Goal: Communication & Community: Share content

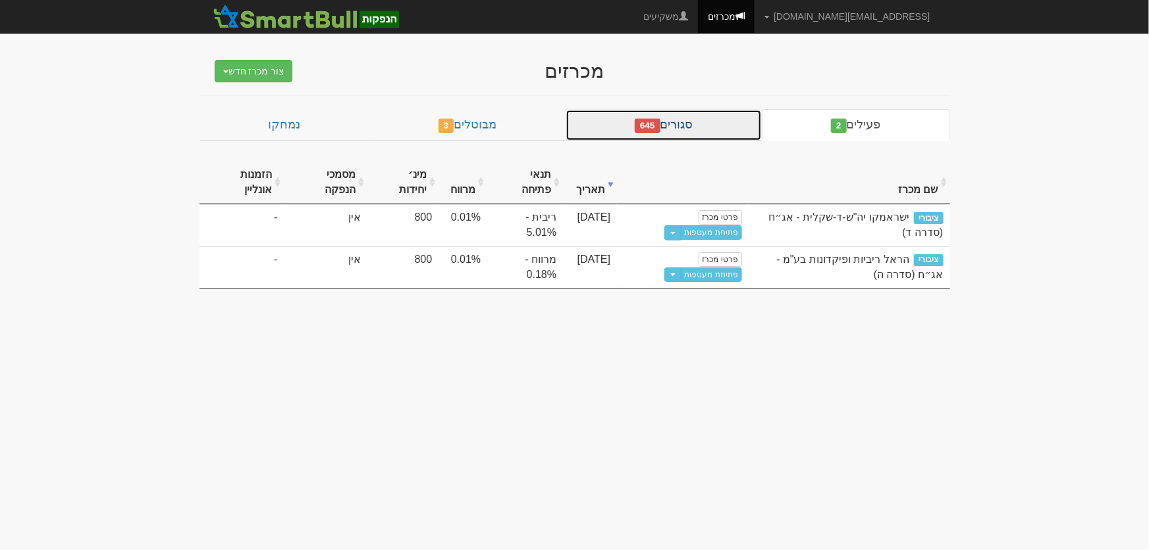
click at [697, 129] on link "סגורים 645" at bounding box center [663, 125] width 196 height 32
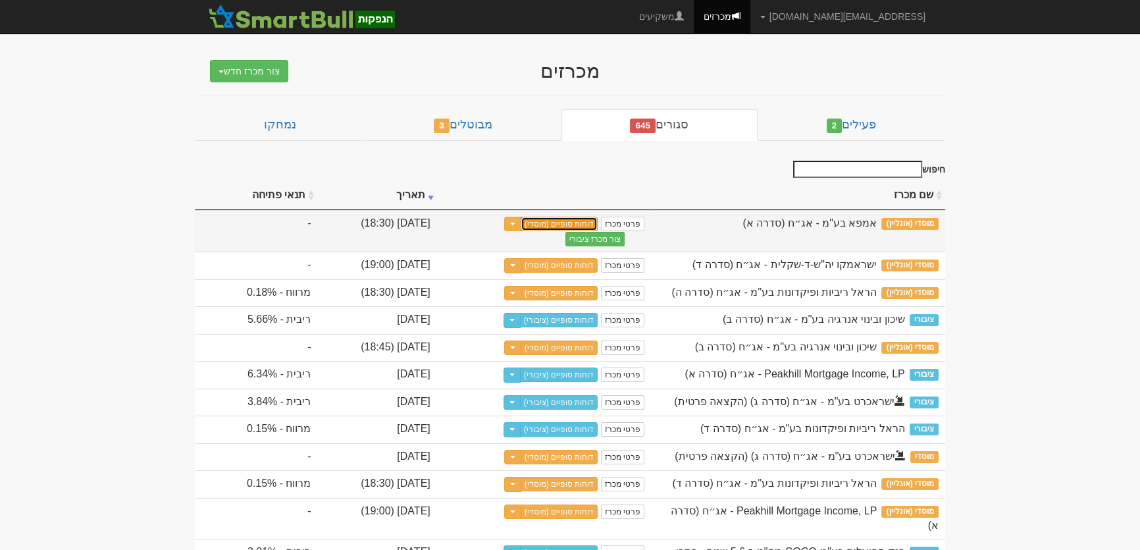
click at [598, 219] on link "דוחות סופיים (מוסדי)" at bounding box center [560, 224] width 78 height 14
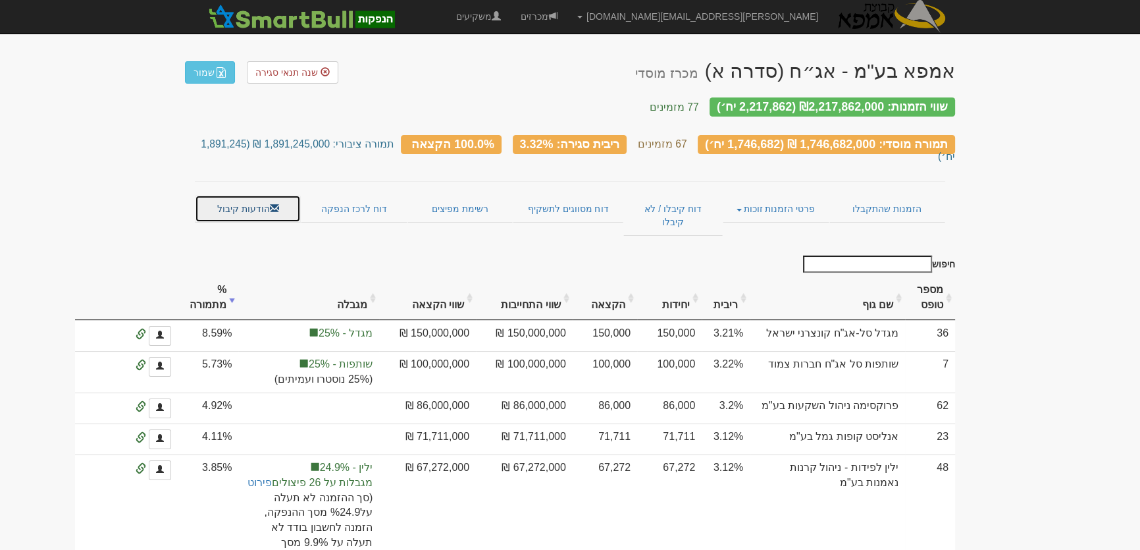
click at [235, 195] on link "הודעות קיבול" at bounding box center [248, 209] width 106 height 28
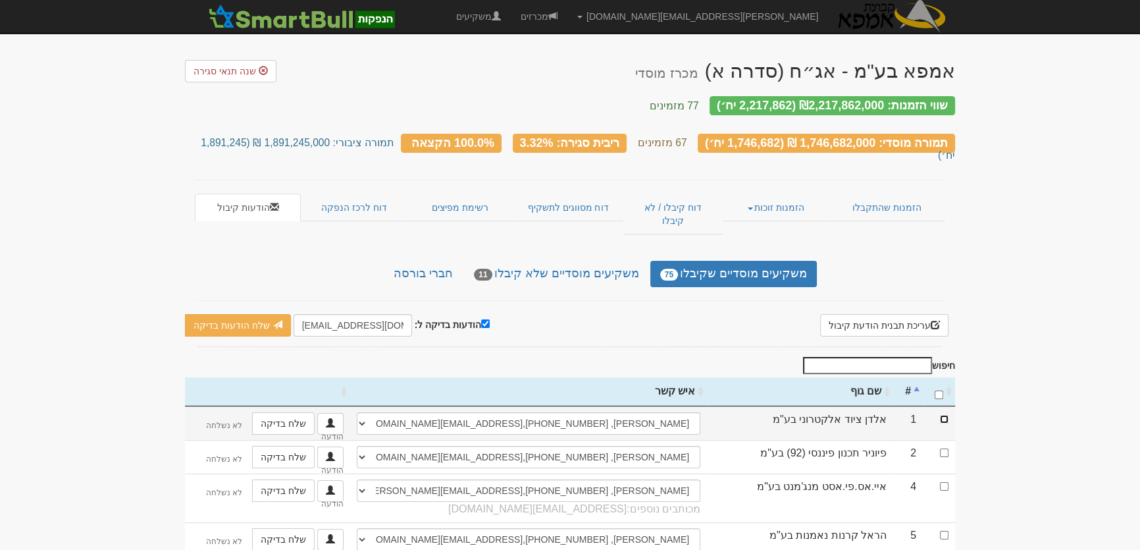
click at [942, 415] on input "checkbox" at bounding box center [944, 419] width 9 height 9
checkbox input "true"
drag, startPoint x: 298, startPoint y: 291, endPoint x: 316, endPoint y: 294, distance: 18.1
click at [316, 314] on input "leader@leadercm.co.il" at bounding box center [353, 325] width 118 height 22
drag, startPoint x: 298, startPoint y: 288, endPoint x: 322, endPoint y: 292, distance: 24.7
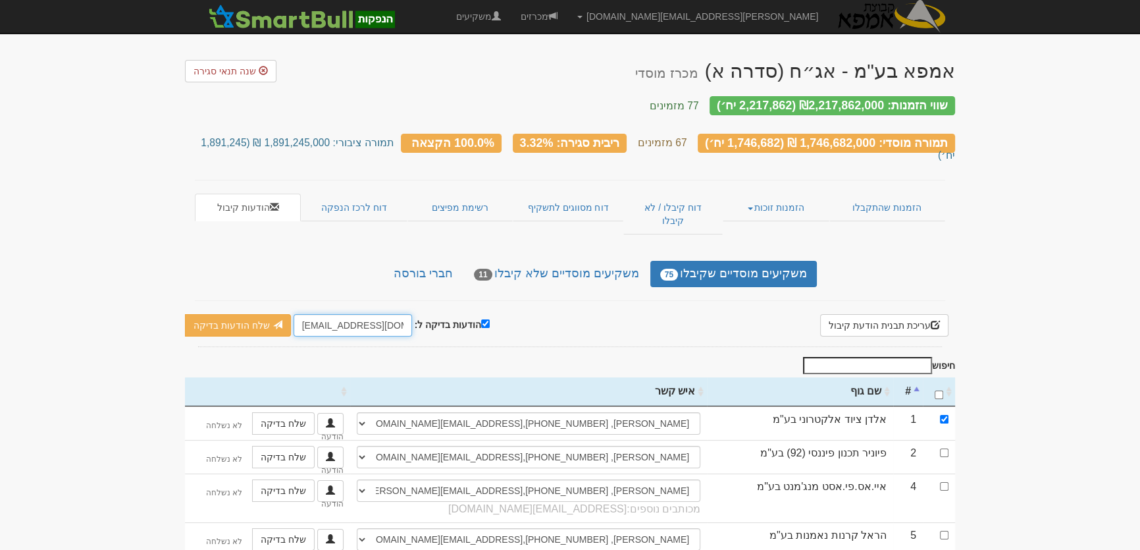
click at [322, 314] on input "leader@leadercm.co.il" at bounding box center [353, 325] width 118 height 22
type input "[PERSON_NAME][EMAIL_ADDRESS][DOMAIN_NAME]"
click at [241, 314] on link "שלח הודעות בדיקה" at bounding box center [238, 325] width 106 height 22
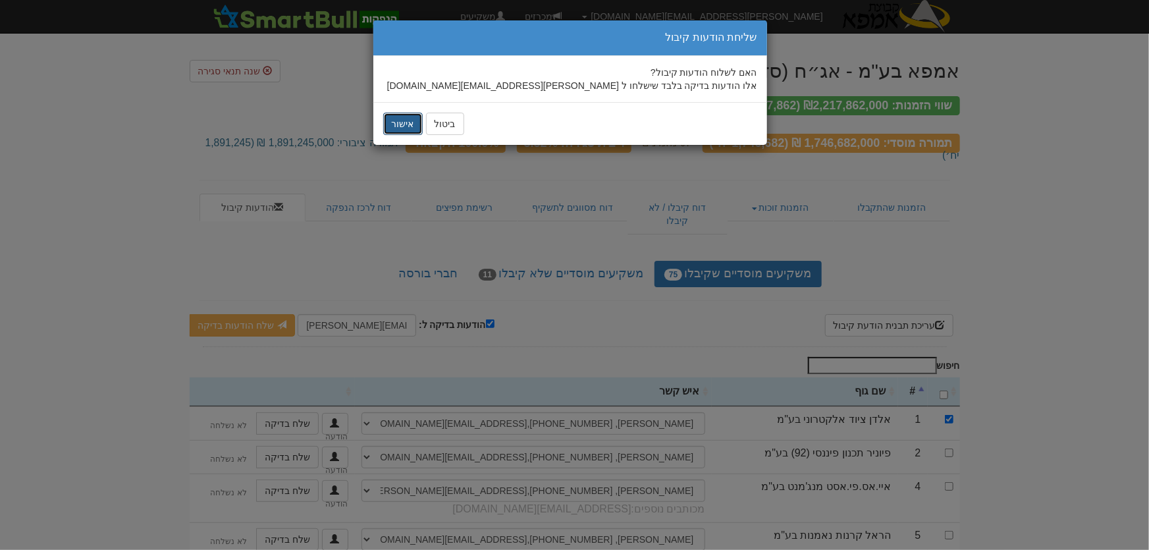
click at [402, 125] on button "אישור" at bounding box center [402, 124] width 39 height 22
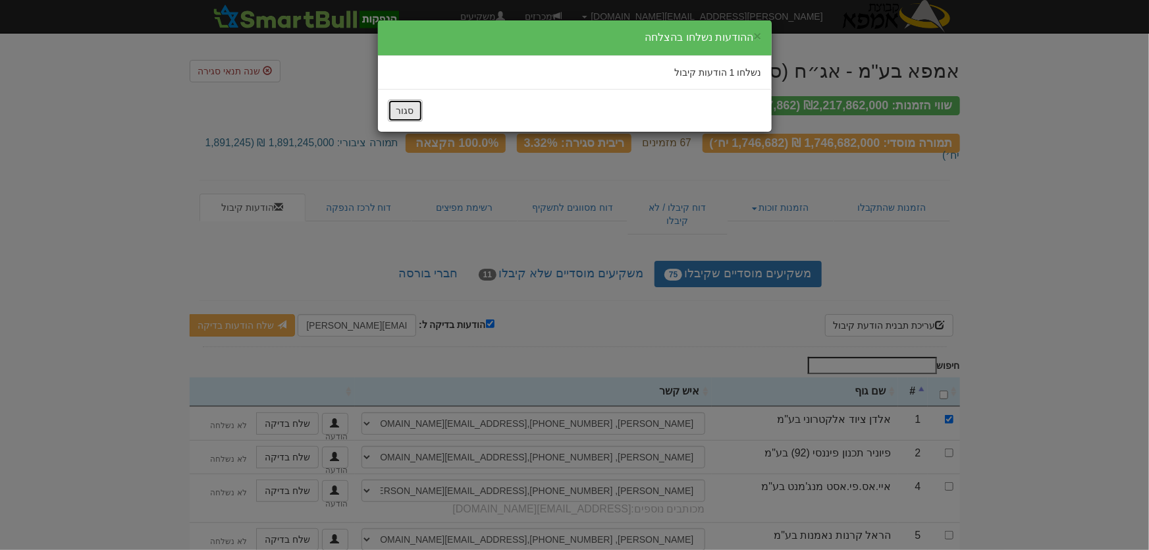
click at [410, 105] on button "סגור" at bounding box center [405, 110] width 35 height 22
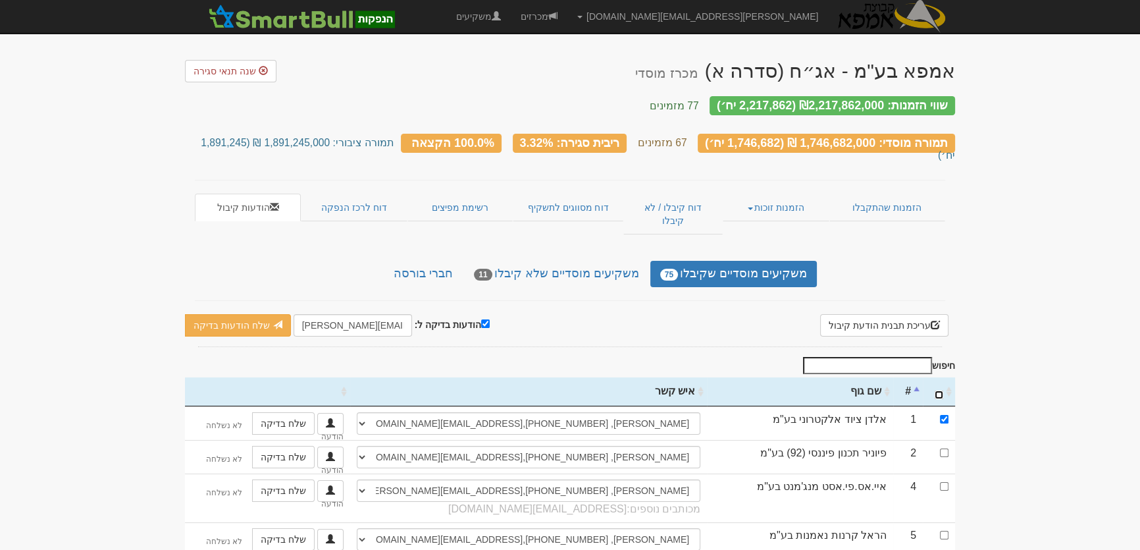
click at [935, 390] on input "\a : activate to sort column ascending" at bounding box center [939, 394] width 9 height 9
checkbox input "true"
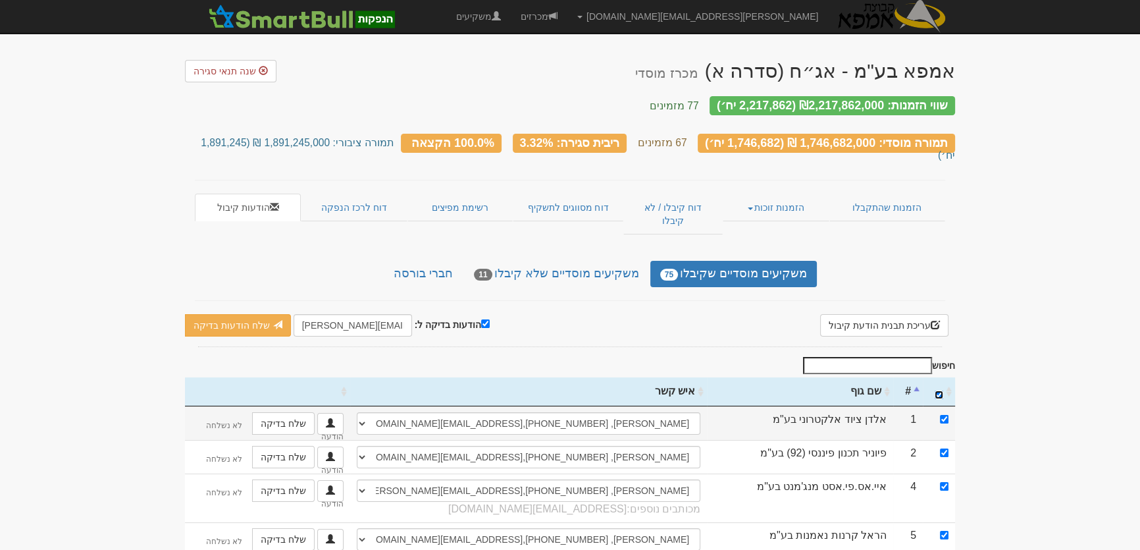
checkbox input "true"
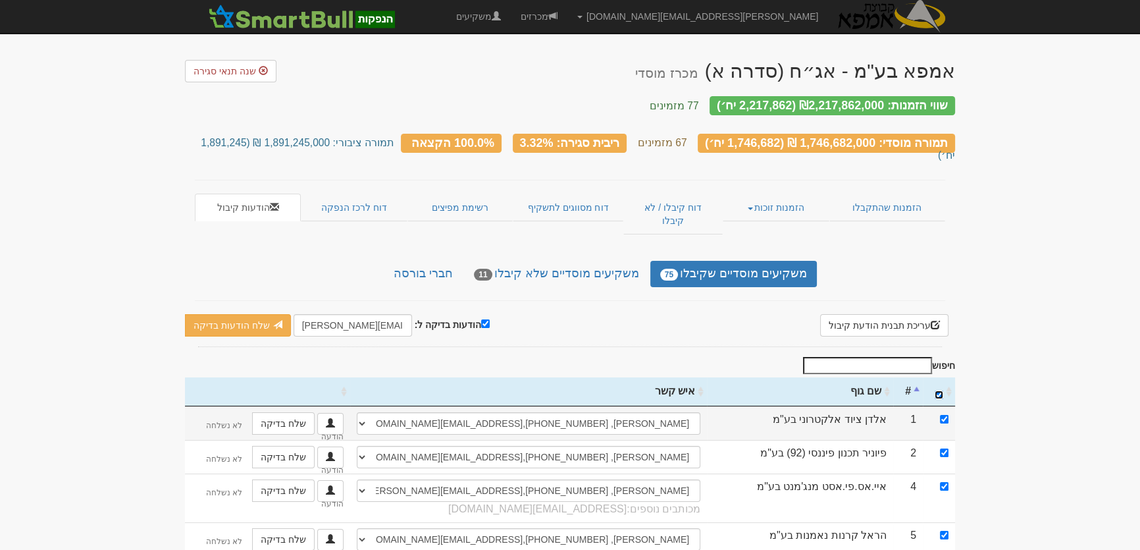
checkbox input "true"
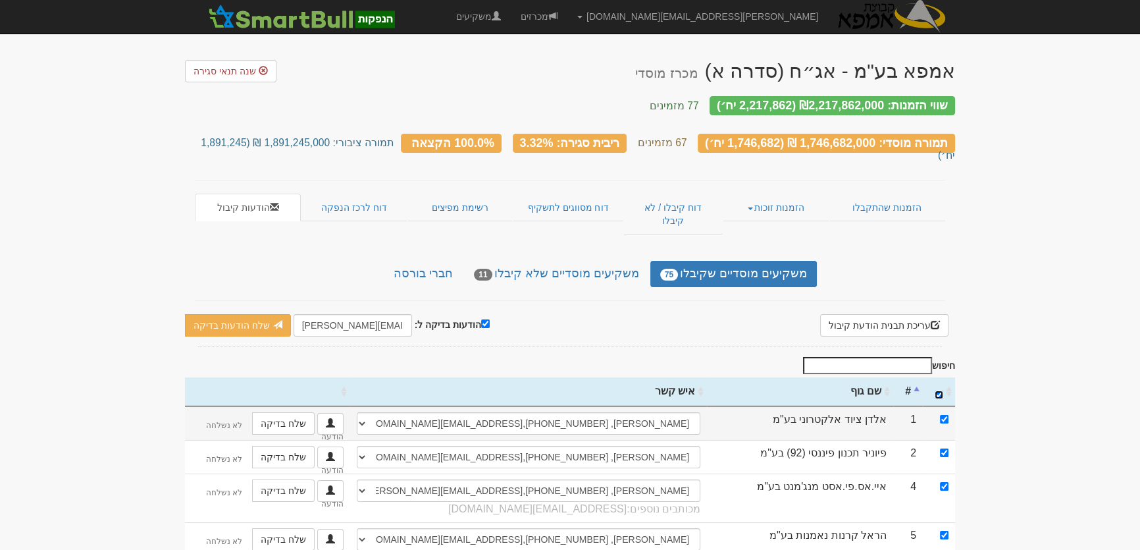
checkbox input "true"
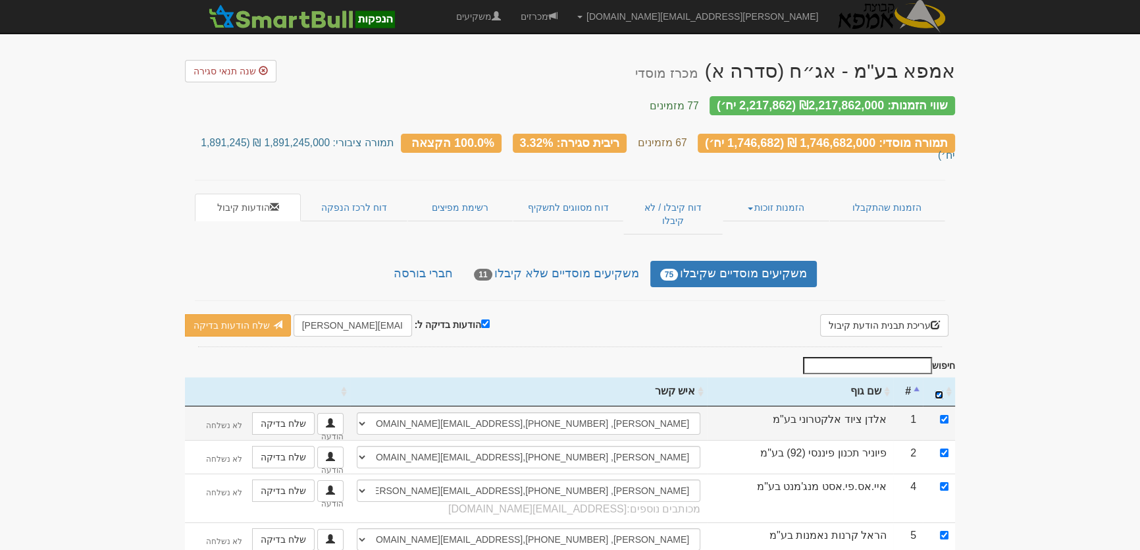
checkbox input "true"
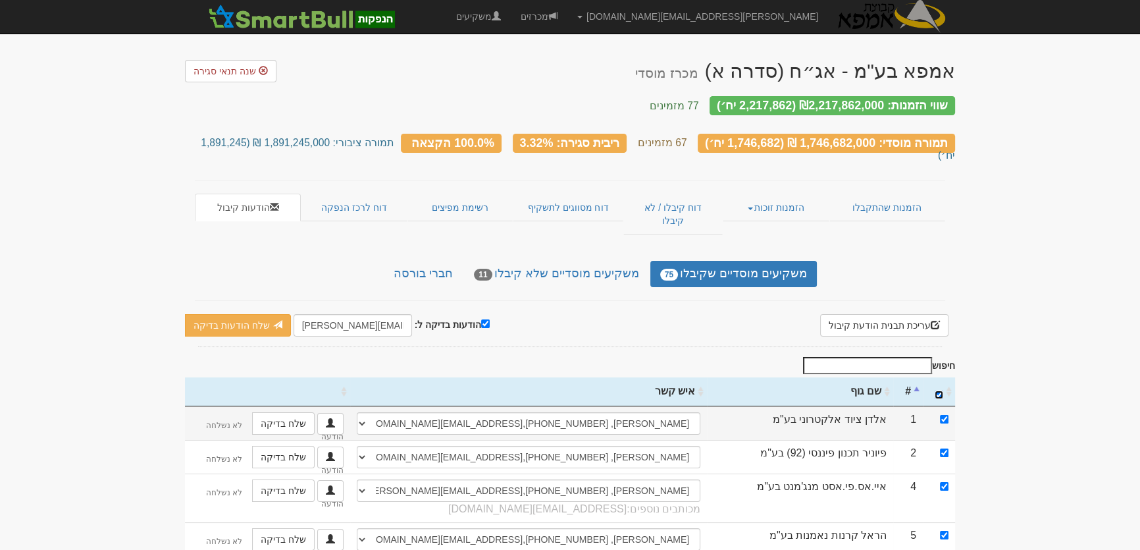
checkbox input "true"
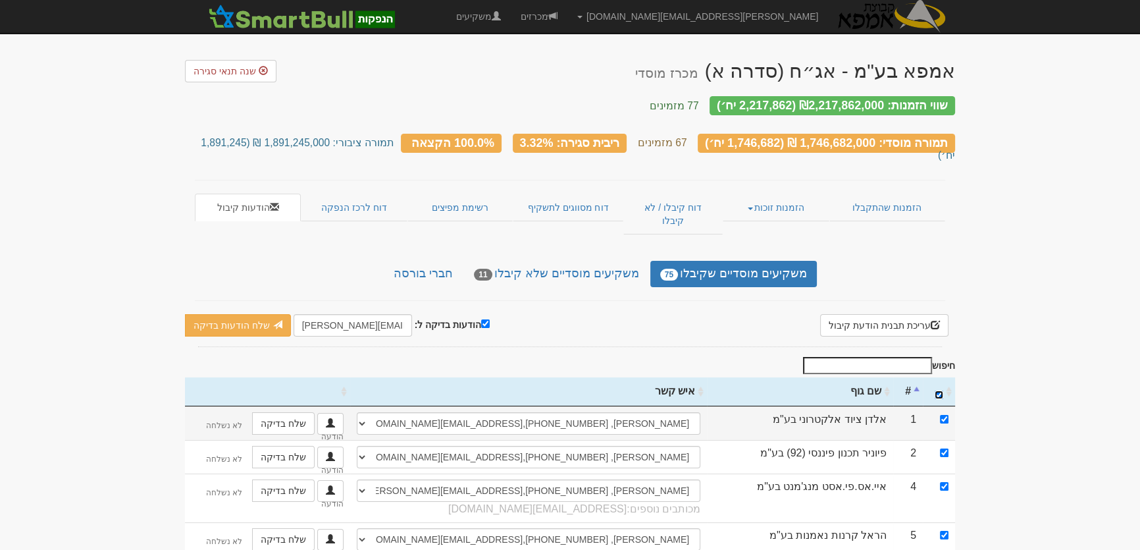
checkbox input "true"
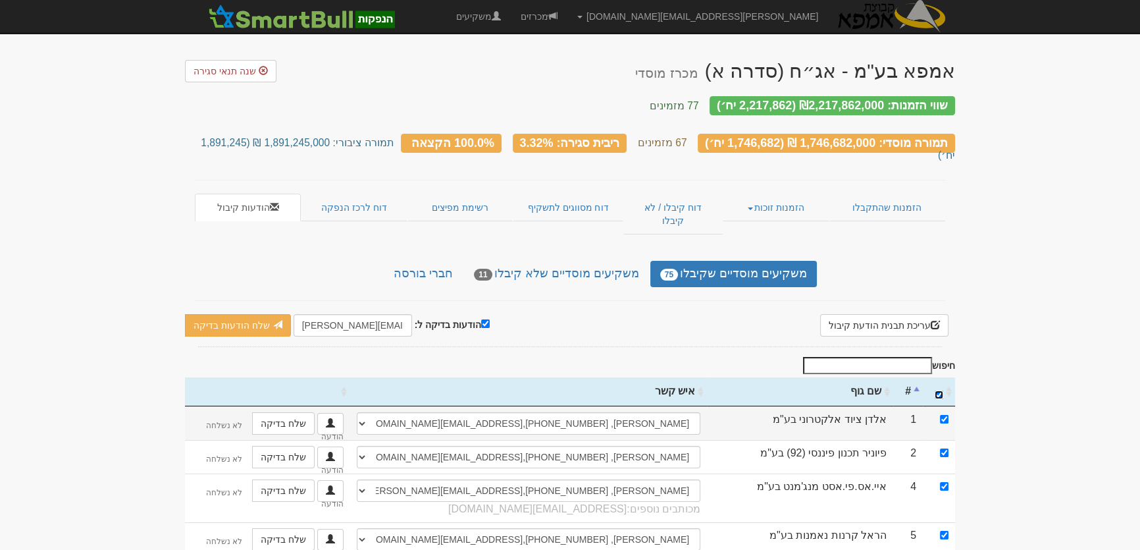
checkbox input "true"
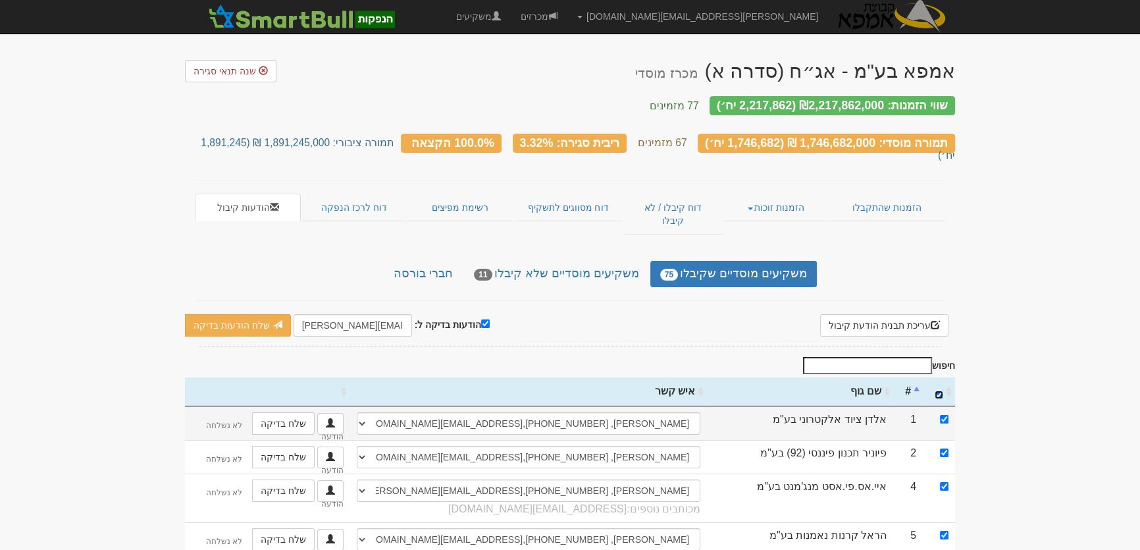
checkbox input "true"
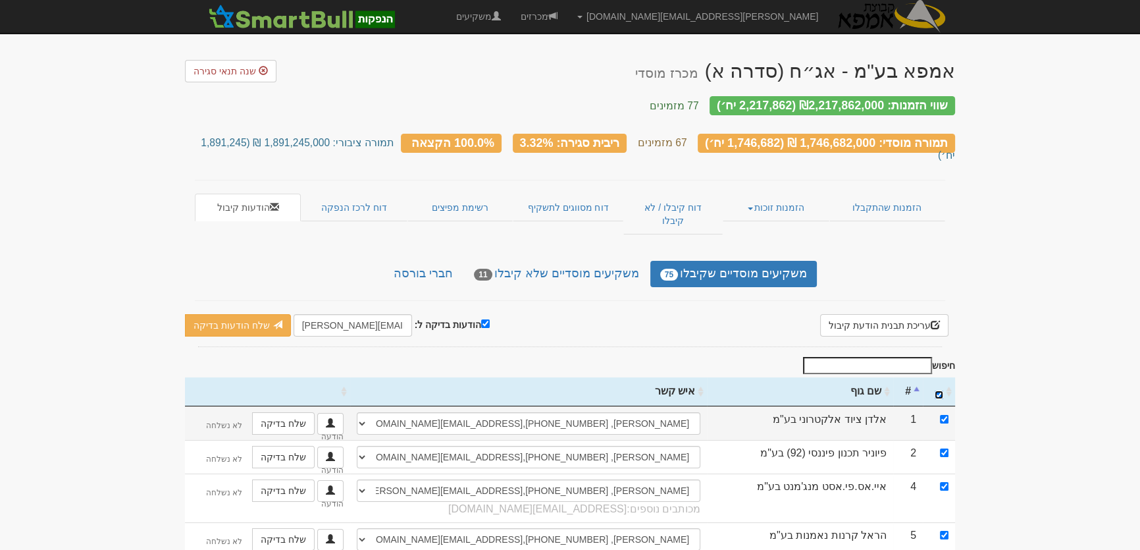
checkbox input "true"
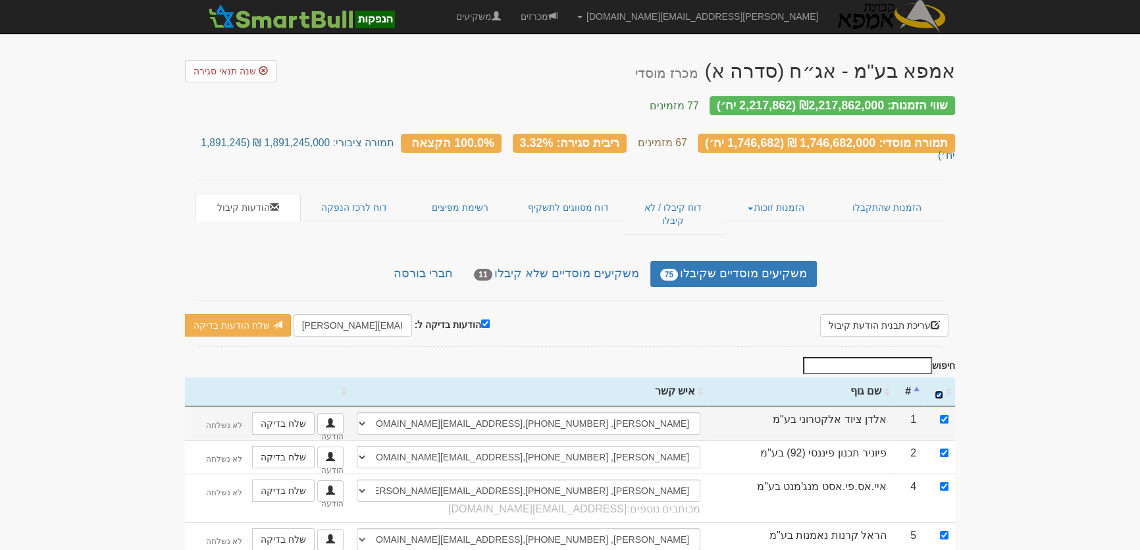
checkbox input "true"
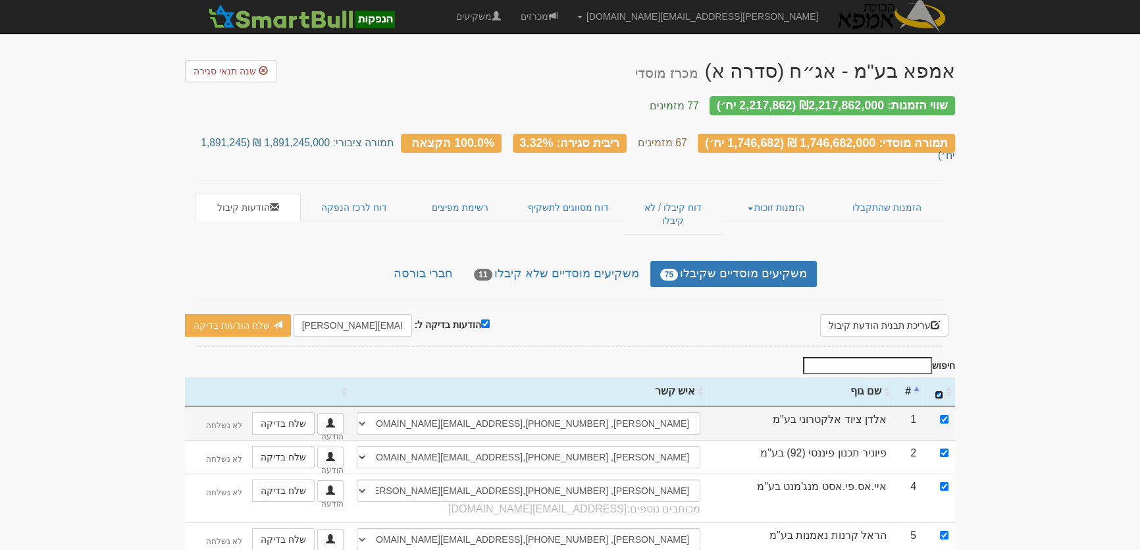
checkbox input "true"
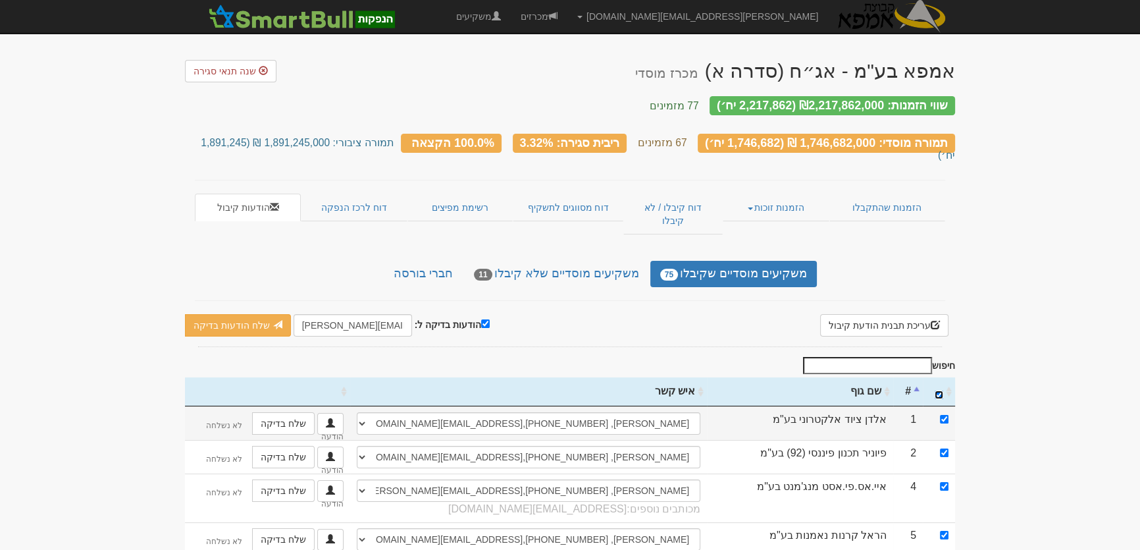
checkbox input "true"
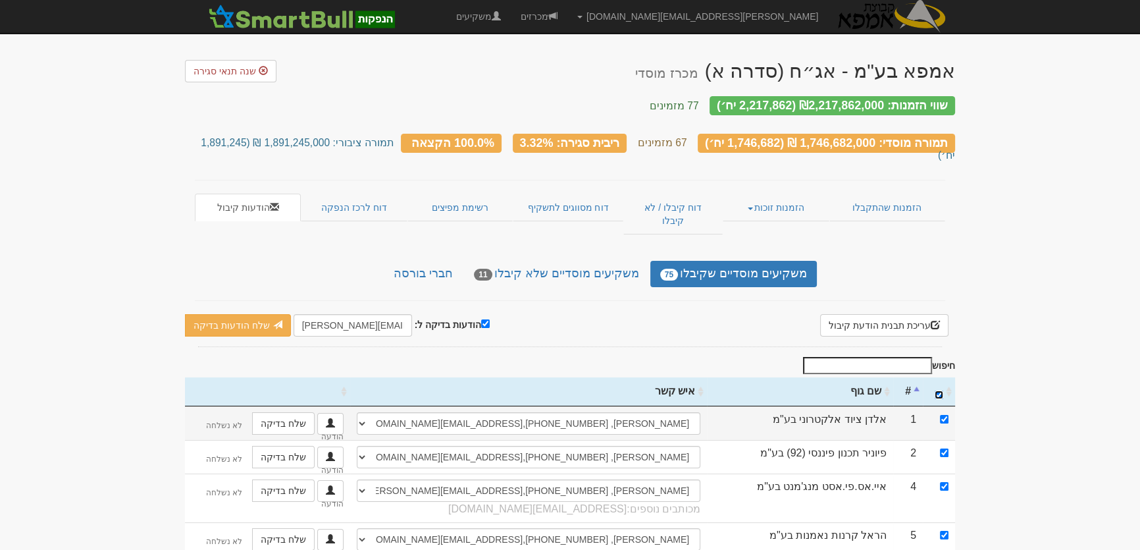
checkbox input "true"
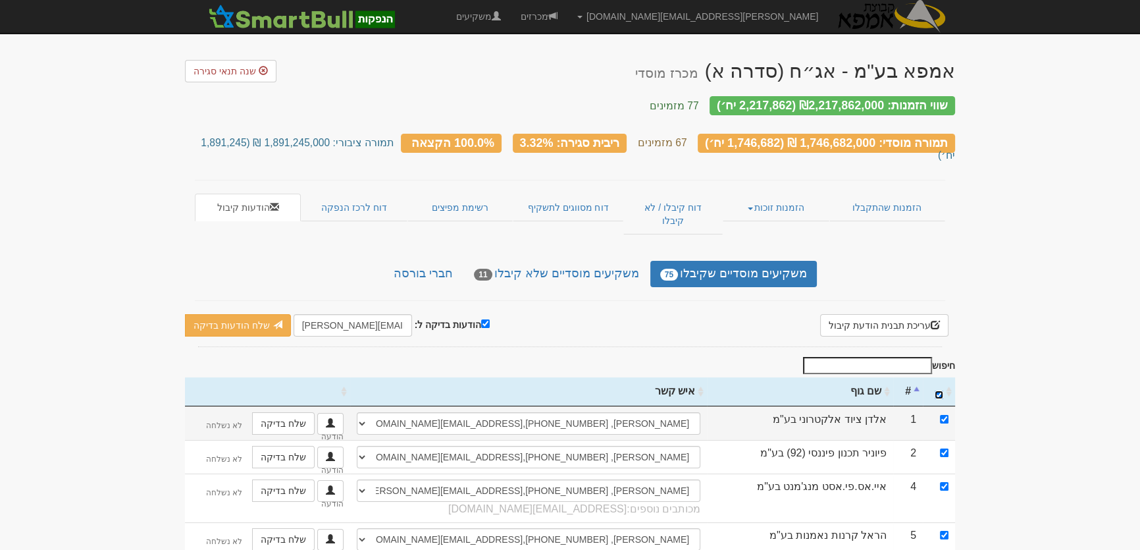
checkbox input "true"
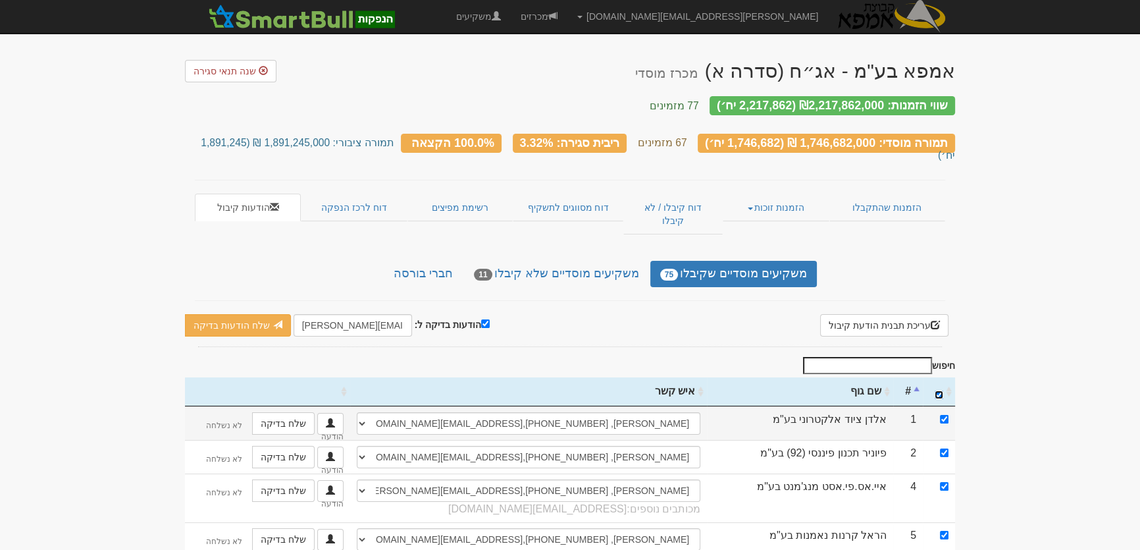
checkbox input "true"
click at [481, 319] on input "הודעות בדיקה ל:" at bounding box center [485, 323] width 9 height 9
checkbox input "false"
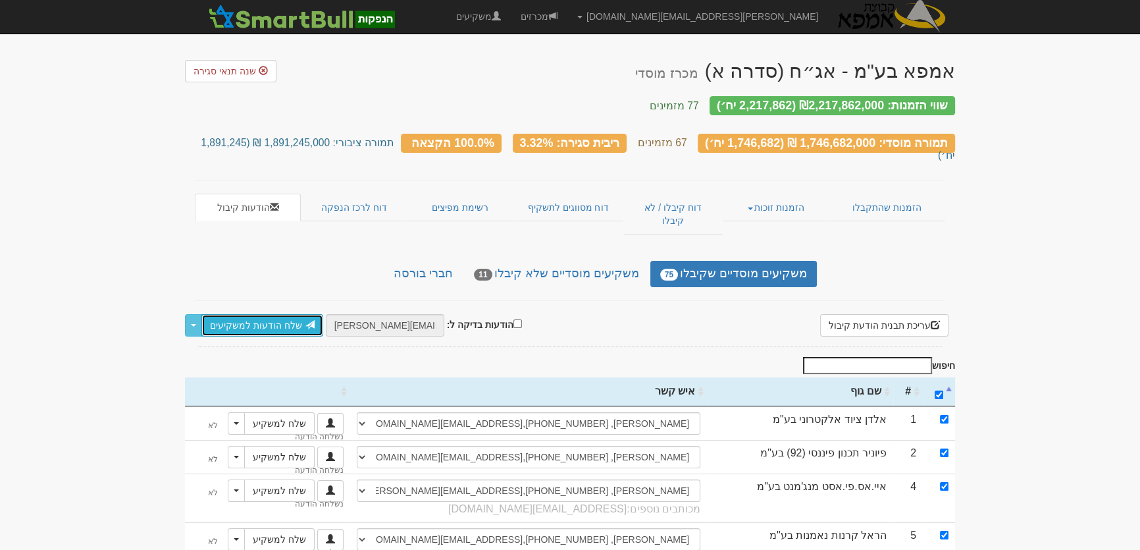
click at [267, 314] on link "שלח הודעות למשקיעים" at bounding box center [262, 325] width 122 height 22
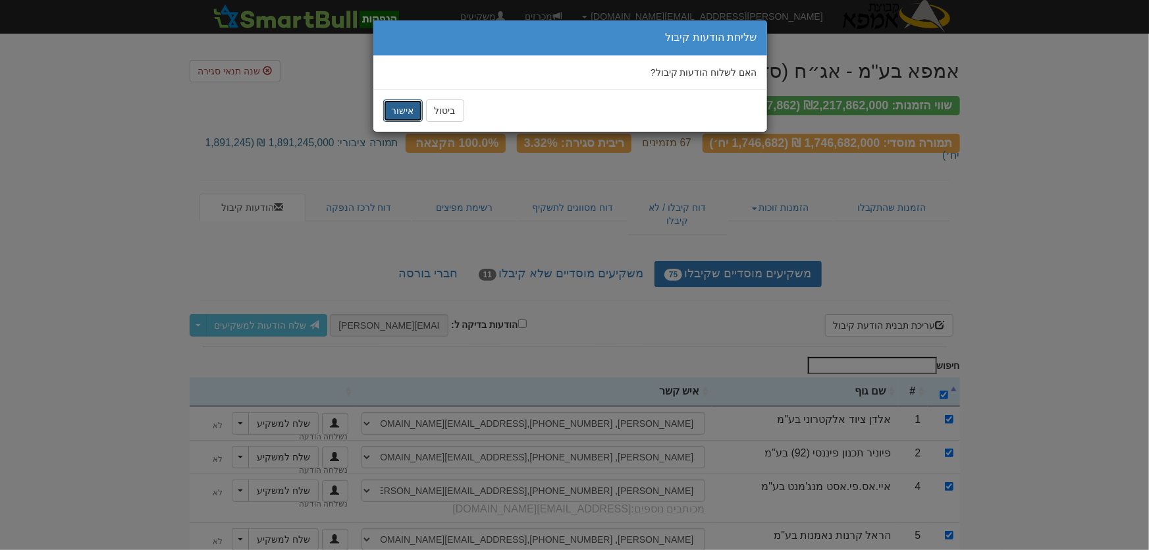
click at [399, 117] on button "אישור" at bounding box center [402, 110] width 39 height 22
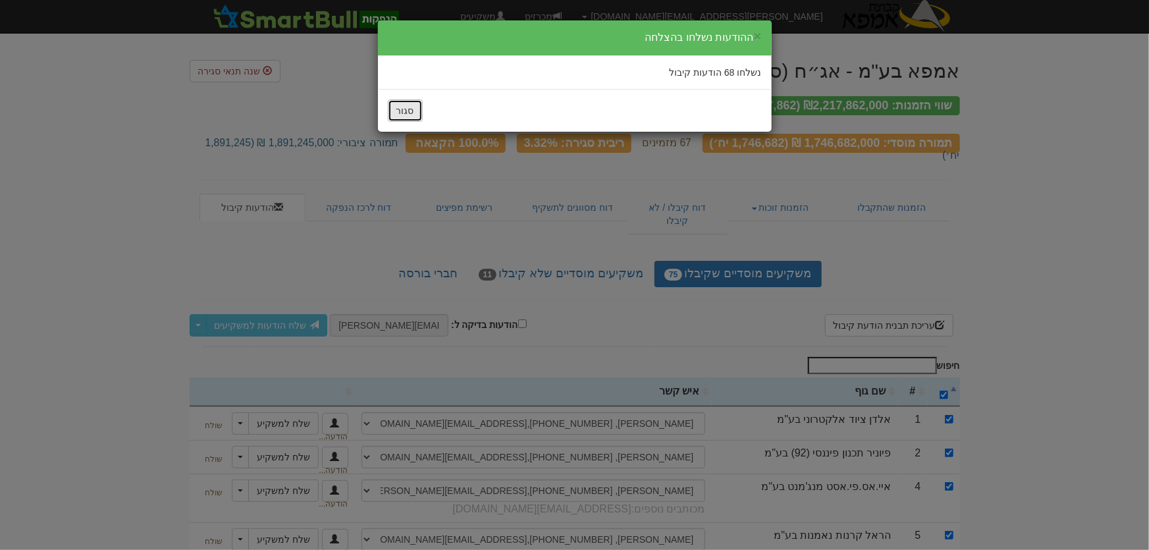
click at [414, 110] on button "סגור" at bounding box center [405, 110] width 35 height 22
